Goal: Contribute content

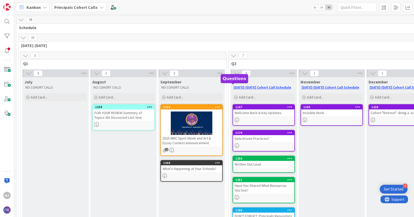
scroll to position [20, 32]
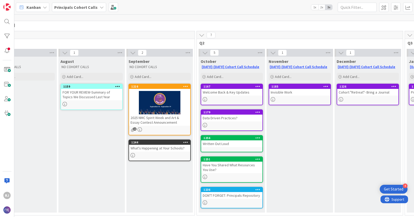
click at [226, 144] on div "Written Out Loud" at bounding box center [231, 143] width 61 height 7
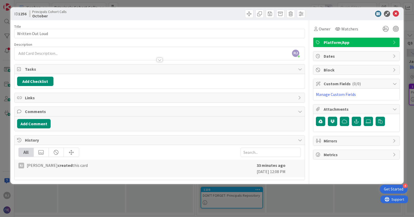
click at [366, 43] on span "Platform/App" at bounding box center [356, 42] width 66 height 6
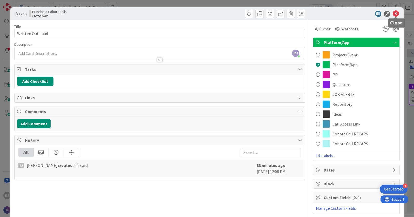
click at [395, 14] on icon at bounding box center [395, 14] width 6 height 6
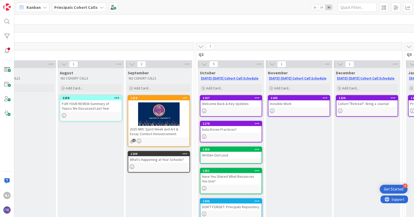
scroll to position [6, 33]
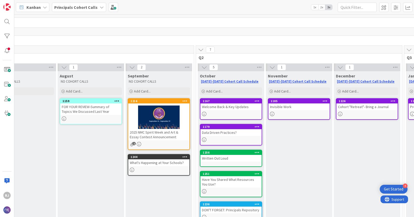
click at [88, 5] on b "Principals Cohort Calls" at bounding box center [75, 7] width 43 height 5
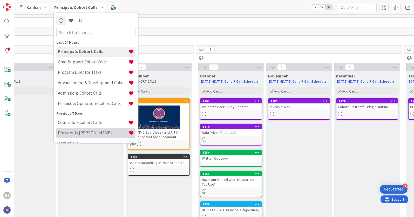
click at [79, 133] on h4 "Presidents [PERSON_NAME]" at bounding box center [93, 132] width 71 height 5
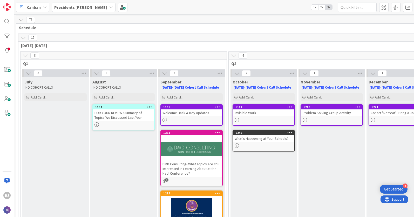
click at [85, 10] on div "Presidents [PERSON_NAME]" at bounding box center [84, 7] width 64 height 9
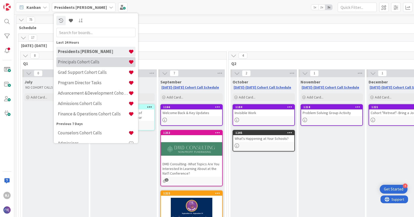
click at [79, 60] on h4 "Principals Cohort Calls" at bounding box center [93, 61] width 71 height 5
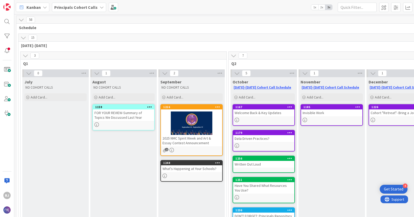
click at [265, 163] on div "Written Out Loud" at bounding box center [263, 164] width 61 height 7
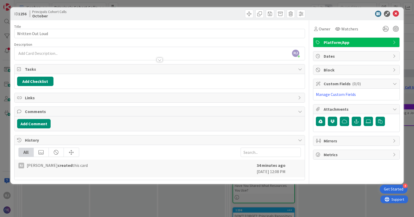
click at [92, 52] on div "[PERSON_NAME] [PERSON_NAME] just joined" at bounding box center [160, 53] width 290 height 13
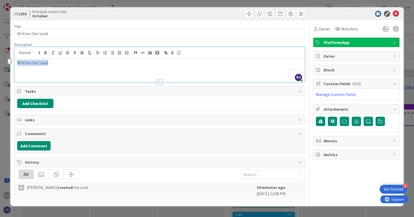
drag, startPoint x: 47, startPoint y: 61, endPoint x: 18, endPoint y: 61, distance: 29.3
click at [18, 61] on p "Written Out Loud" at bounding box center [159, 63] width 285 height 6
click at [166, 52] on icon "button" at bounding box center [166, 53] width 2 height 2
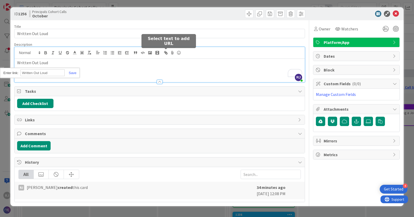
paste input "[URL][DOMAIN_NAME]"
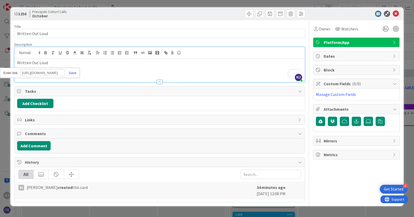
type input "[URL][DOMAIN_NAME]"
click at [75, 71] on link at bounding box center [71, 73] width 12 height 4
click at [46, 52] on icon "button" at bounding box center [45, 52] width 5 height 5
click at [53, 63] on p "Written Out Loud" at bounding box center [159, 63] width 285 height 6
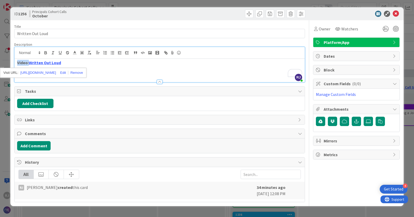
drag, startPoint x: 28, startPoint y: 63, endPoint x: 16, endPoint y: 61, distance: 12.1
click at [16, 61] on div "Video: Written Out Loud" at bounding box center [160, 70] width 290 height 23
click at [74, 52] on icon at bounding box center [74, 52] width 5 height 5
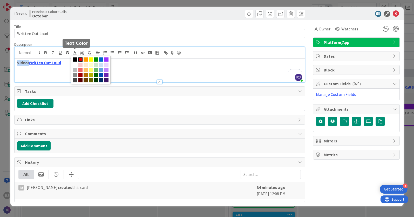
click at [80, 58] on span at bounding box center [80, 59] width 4 height 4
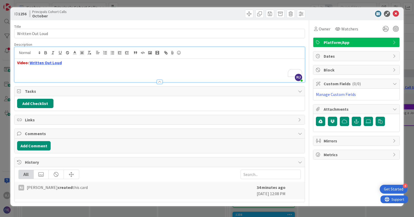
click at [53, 71] on div "Video: Written Out Loud" at bounding box center [160, 70] width 290 height 23
drag, startPoint x: 37, startPoint y: 70, endPoint x: 17, endPoint y: 67, distance: 20.1
click at [17, 67] on p "Slide Deck:" at bounding box center [159, 69] width 285 height 6
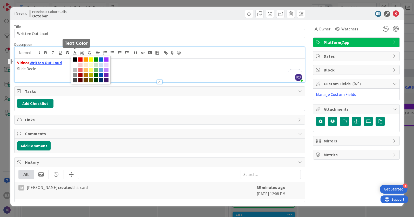
click at [74, 53] on line at bounding box center [74, 53] width 1 height 0
click at [74, 58] on span at bounding box center [75, 59] width 4 height 4
click at [45, 51] on icon "button" at bounding box center [46, 51] width 2 height 1
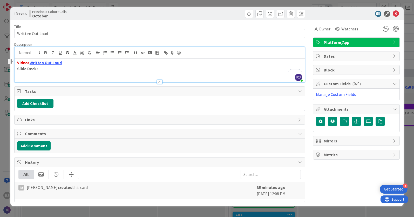
click at [44, 70] on p "Slide Deck:" at bounding box center [159, 69] width 285 height 6
click at [370, 121] on icon at bounding box center [367, 121] width 5 height 4
click at [363, 116] on input "file" at bounding box center [363, 116] width 0 height 0
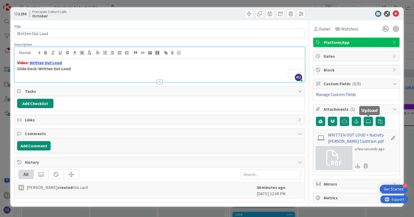
click at [72, 69] on p "Slide Deck: Written Out Loud" at bounding box center [159, 69] width 285 height 6
drag, startPoint x: 72, startPoint y: 69, endPoint x: 39, endPoint y: 68, distance: 33.2
click at [39, 68] on p "Slide Deck: Written Out Loud" at bounding box center [159, 69] width 285 height 6
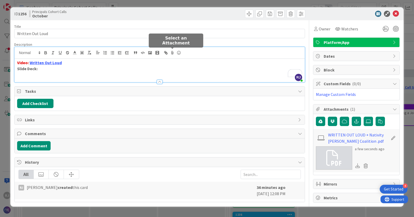
click at [172, 52] on icon at bounding box center [172, 52] width 6 height 7
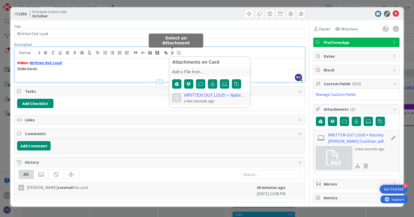
click at [207, 95] on link "WRITTEN OUT LOUD + Nativity [PERSON_NAME] Coalition .pdf" at bounding box center [214, 95] width 61 height 5
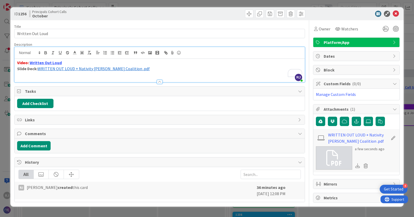
click at [38, 69] on span "WRITTEN OUT LOUD + Nativity [PERSON_NAME] Coalition .pdf" at bounding box center [94, 68] width 112 height 5
drag, startPoint x: 37, startPoint y: 67, endPoint x: 15, endPoint y: 67, distance: 22.3
click at [15, 67] on div "ID 1256 Principals Cohort Calls October Title 16 / 128 Written Out Loud Descrip…" at bounding box center [207, 108] width 414 height 217
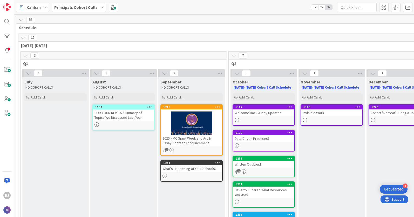
click at [251, 166] on div "Written Out Loud" at bounding box center [263, 164] width 61 height 7
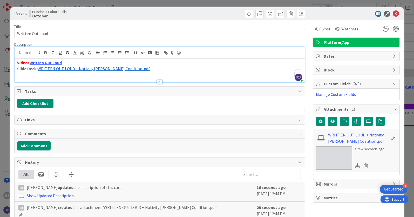
drag, startPoint x: 38, startPoint y: 58, endPoint x: 34, endPoint y: 58, distance: 3.6
click at [34, 58] on div "[PERSON_NAME] [PERSON_NAME] just joined Video: Written Out Loud Slide Deck: ﻿ W…" at bounding box center [160, 64] width 290 height 35
drag, startPoint x: 17, startPoint y: 69, endPoint x: 37, endPoint y: 71, distance: 19.3
click at [37, 71] on strong "Slide Deck:" at bounding box center [27, 68] width 20 height 5
click at [75, 52] on polyline at bounding box center [75, 52] width 2 height 2
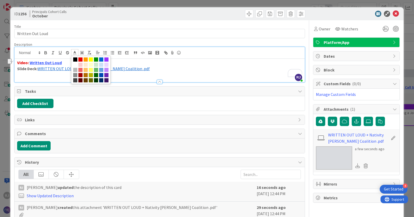
click at [143, 67] on p "Slide Deck: ﻿ WRITTEN OUT LOUD + Nativity [PERSON_NAME] Coalition .pdf ﻿" at bounding box center [159, 69] width 285 height 6
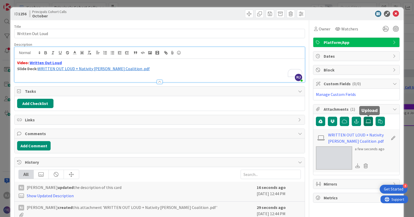
click at [371, 118] on label at bounding box center [367, 120] width 9 height 9
click at [363, 116] on input "file" at bounding box center [363, 116] width 0 height 0
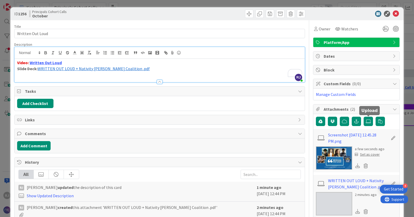
click at [368, 153] on div "Set as cover" at bounding box center [367, 153] width 25 height 5
click at [134, 76] on div "Video: Written Out Loud Slide Deck: ﻿ WRITTEN OUT LOUD + Nativity [PERSON_NAME]…" at bounding box center [160, 70] width 290 height 23
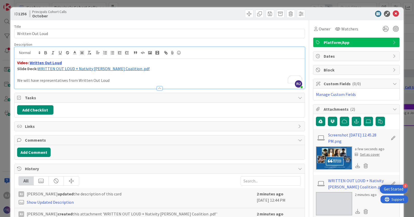
click at [76, 80] on p "We will have representatives from Written Out Loud" at bounding box center [159, 80] width 285 height 6
click at [114, 80] on p "We will have representatives from Written Out Loud" at bounding box center [159, 80] width 285 height 6
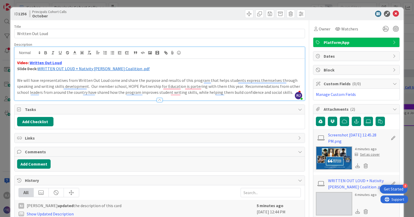
click at [90, 85] on p "We will have representatives from Written Out Loud come and share the purpose a…" at bounding box center [159, 86] width 285 height 18
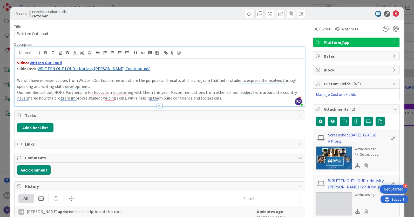
click at [17, 80] on p "We will have representatives from Written Out Loud come and share the purpose a…" at bounding box center [159, 83] width 285 height 12
click at [17, 92] on p "Our member school, HOPE Partnership for Education is partering with them this y…" at bounding box center [159, 95] width 285 height 12
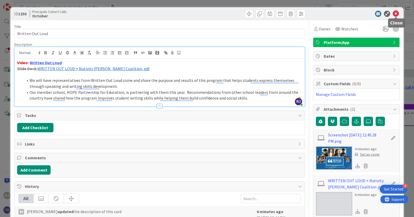
click at [396, 14] on icon at bounding box center [395, 14] width 6 height 6
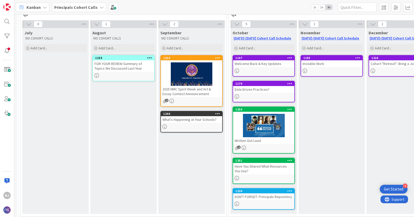
scroll to position [50, 0]
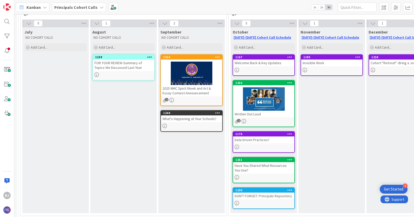
click at [273, 103] on div at bounding box center [263, 98] width 61 height 23
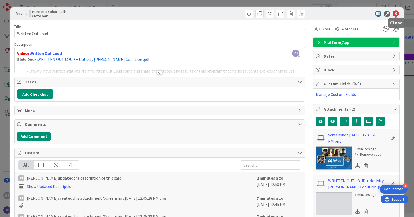
click at [398, 14] on icon at bounding box center [395, 14] width 6 height 6
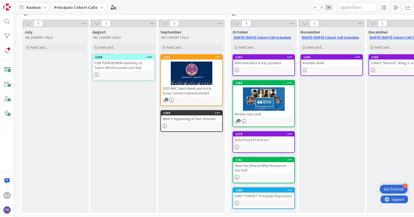
click at [289, 82] on icon at bounding box center [289, 83] width 5 height 4
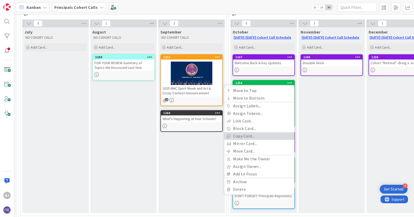
click at [242, 135] on link "Copy Card..." at bounding box center [259, 136] width 70 height 8
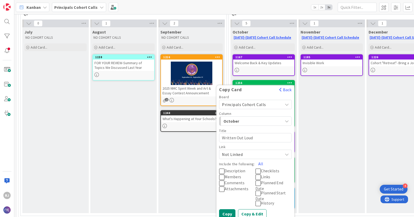
click at [247, 102] on span "Principals Cohort Calls" at bounding box center [244, 104] width 44 height 5
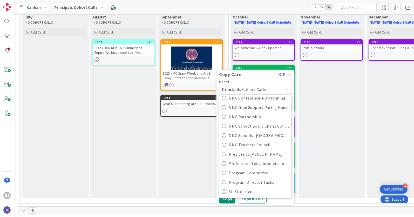
scroll to position [67, 0]
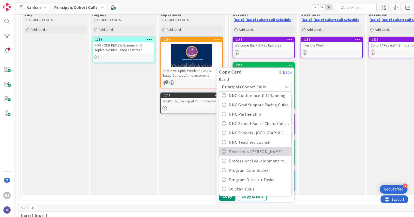
click at [247, 150] on span "Presidents [PERSON_NAME]" at bounding box center [259, 151] width 60 height 8
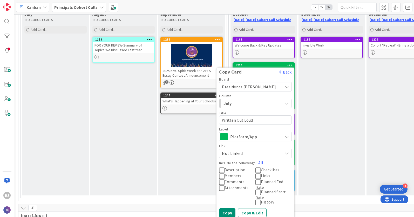
click at [248, 102] on span "July" at bounding box center [242, 103] width 39 height 7
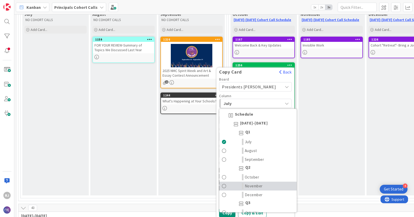
click at [255, 183] on span "November" at bounding box center [254, 186] width 18 height 6
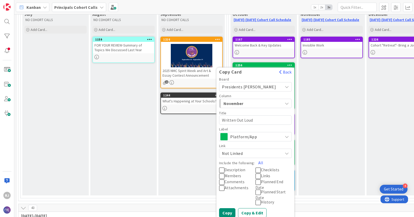
click at [233, 169] on span "Description" at bounding box center [234, 169] width 21 height 5
click at [240, 186] on span "Attachments" at bounding box center [236, 187] width 24 height 5
click at [265, 176] on span "Links" at bounding box center [265, 175] width 9 height 5
click at [251, 209] on button "Copy & Edit" at bounding box center [252, 212] width 29 height 9
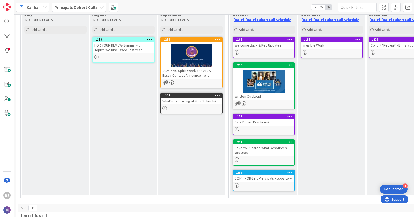
type textarea "x"
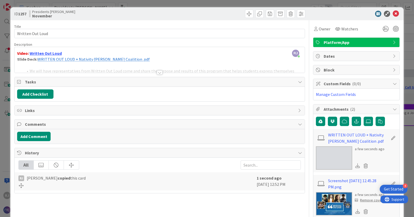
scroll to position [15, 0]
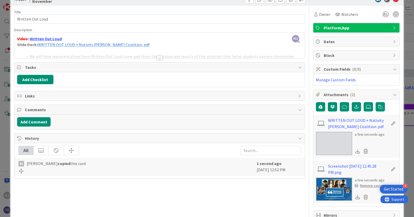
click at [160, 58] on div at bounding box center [160, 58] width 6 height 4
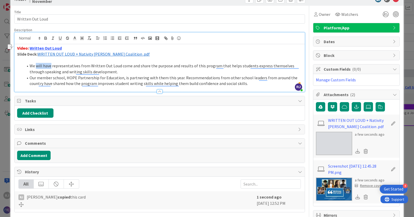
drag, startPoint x: 35, startPoint y: 65, endPoint x: 51, endPoint y: 66, distance: 15.9
click at [51, 66] on li "We will have representatives from Written Out Loud come and share the purpose a…" at bounding box center [162, 69] width 279 height 12
click at [138, 65] on li "We had representatives from Written Out Loud come and share the purpose and res…" at bounding box center [162, 69] width 279 height 12
click at [168, 72] on li "We had representatives from Written Out Loud come and share with your Principal…" at bounding box center [162, 69] width 279 height 12
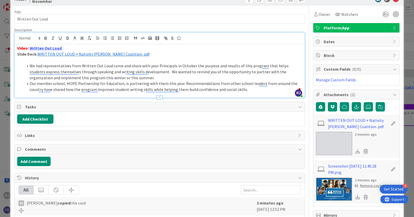
click at [146, 79] on li "We had representatives from Written Out Loud come and share with your Principal…" at bounding box center [162, 72] width 279 height 18
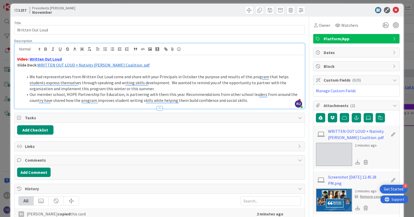
scroll to position [3, 0]
click at [139, 76] on li "We had representatives from Written Out Loud come and share with your Principal…" at bounding box center [162, 83] width 279 height 18
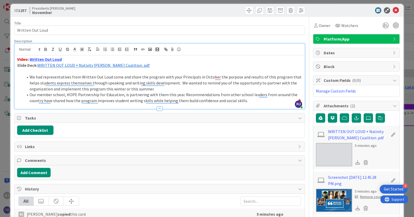
click at [214, 77] on li "We had representatives from Written Out Loud come and share the program with yo…" at bounding box center [162, 83] width 279 height 18
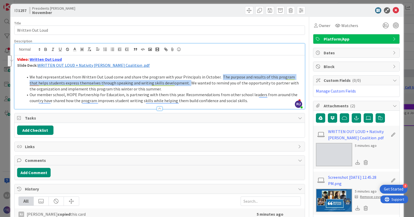
drag, startPoint x: 216, startPoint y: 77, endPoint x: 177, endPoint y: 84, distance: 39.5
click at [177, 84] on li "We had representatives from Written Out Loud come and share the program with yo…" at bounding box center [162, 83] width 279 height 18
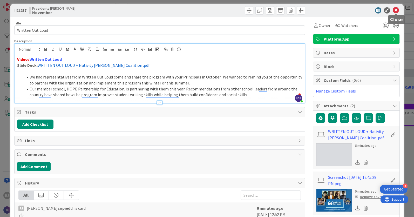
click at [396, 10] on icon at bounding box center [395, 10] width 6 height 6
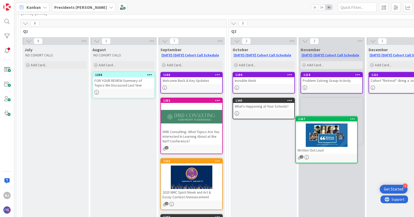
scroll to position [32, 0]
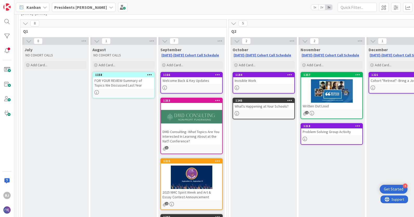
click at [97, 7] on div "Presidents [PERSON_NAME]" at bounding box center [84, 7] width 64 height 9
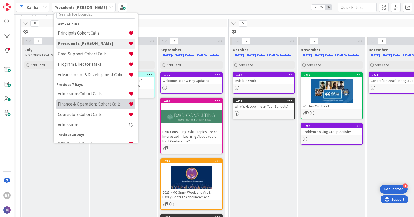
scroll to position [6, 0]
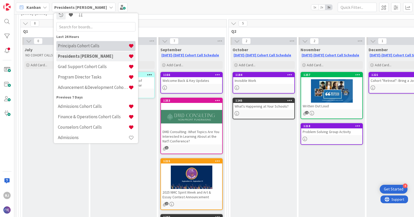
click at [90, 44] on h4 "Principals Cohort Calls" at bounding box center [93, 45] width 71 height 5
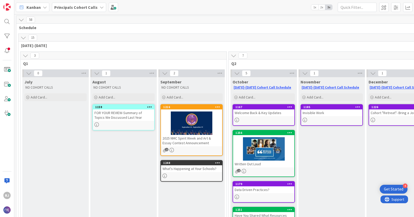
click at [260, 149] on div at bounding box center [263, 148] width 61 height 23
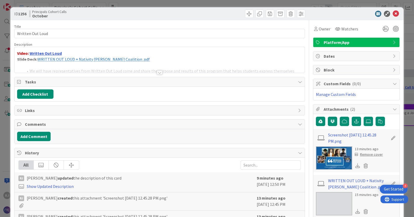
click at [159, 72] on div at bounding box center [160, 72] width 6 height 4
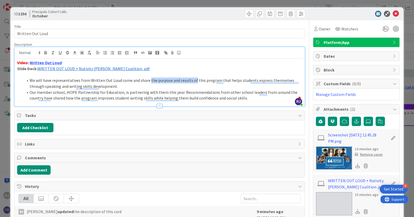
drag, startPoint x: 147, startPoint y: 79, endPoint x: 192, endPoint y: 81, distance: 45.4
click at [192, 81] on li "We will have representatives from Written Out Loud come and share the purpose a…" at bounding box center [162, 83] width 279 height 12
click at [181, 80] on li "We will have representatives from Written Out Loud come and share about this pr…" at bounding box center [162, 83] width 279 height 12
click at [180, 82] on li "We will have representatives from Written Out Loud come and share about this pr…" at bounding box center [162, 83] width 279 height 12
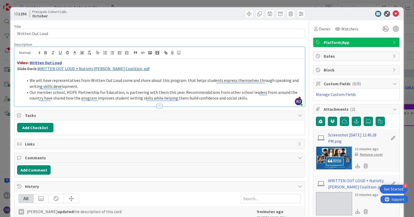
drag, startPoint x: 182, startPoint y: 80, endPoint x: 191, endPoint y: 80, distance: 8.8
click at [191, 80] on li "We will have representatives from Written Out Loud come and share about this pr…" at bounding box center [162, 83] width 279 height 12
drag, startPoint x: 190, startPoint y: 79, endPoint x: 181, endPoint y: 79, distance: 8.6
click at [181, 79] on li "We will have representatives from Written Out Loud come and share about this pr…" at bounding box center [162, 83] width 279 height 12
click at [182, 85] on li "We will have representatives from Written Out Loud come and share about this [D…" at bounding box center [162, 83] width 279 height 12
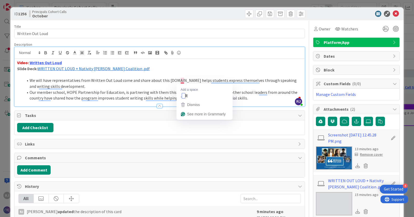
click at [181, 81] on li "We will have representatives from Written Out Loud come and share about this [D…" at bounding box center [162, 83] width 279 height 12
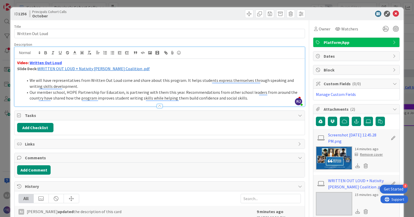
click at [223, 86] on li "We will have representatives from Written Out Loud come and share about this pr…" at bounding box center [162, 83] width 279 height 12
click at [395, 13] on icon at bounding box center [395, 14] width 6 height 6
